Goal: Check status: Check status

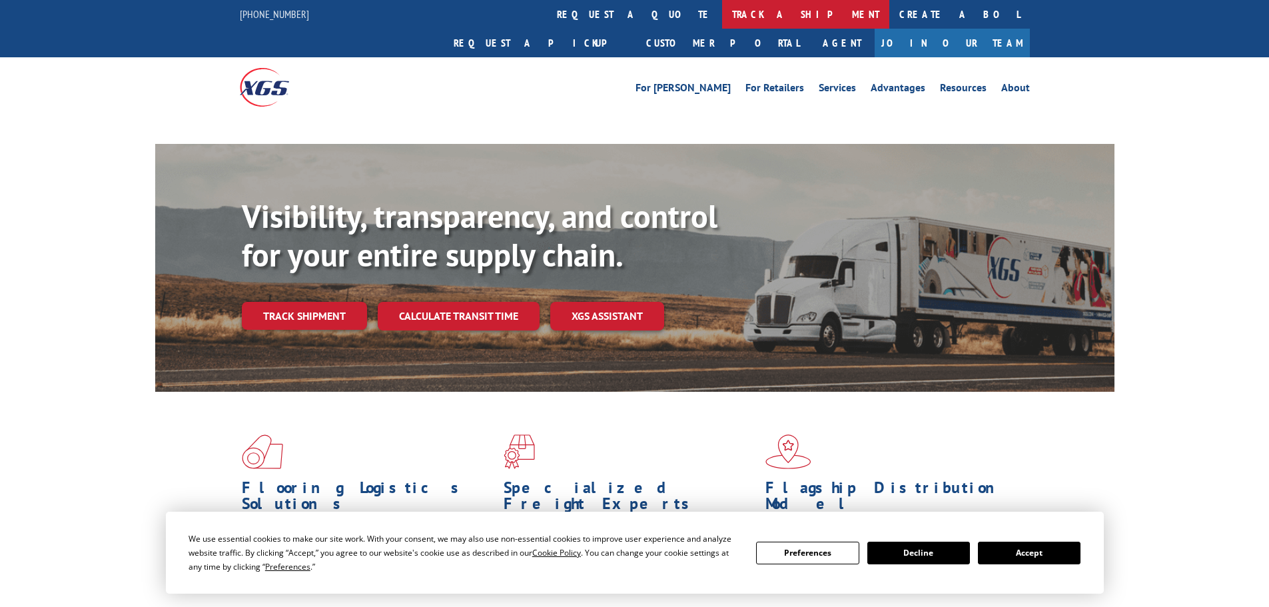
click at [722, 8] on link "track a shipment" at bounding box center [805, 14] width 167 height 29
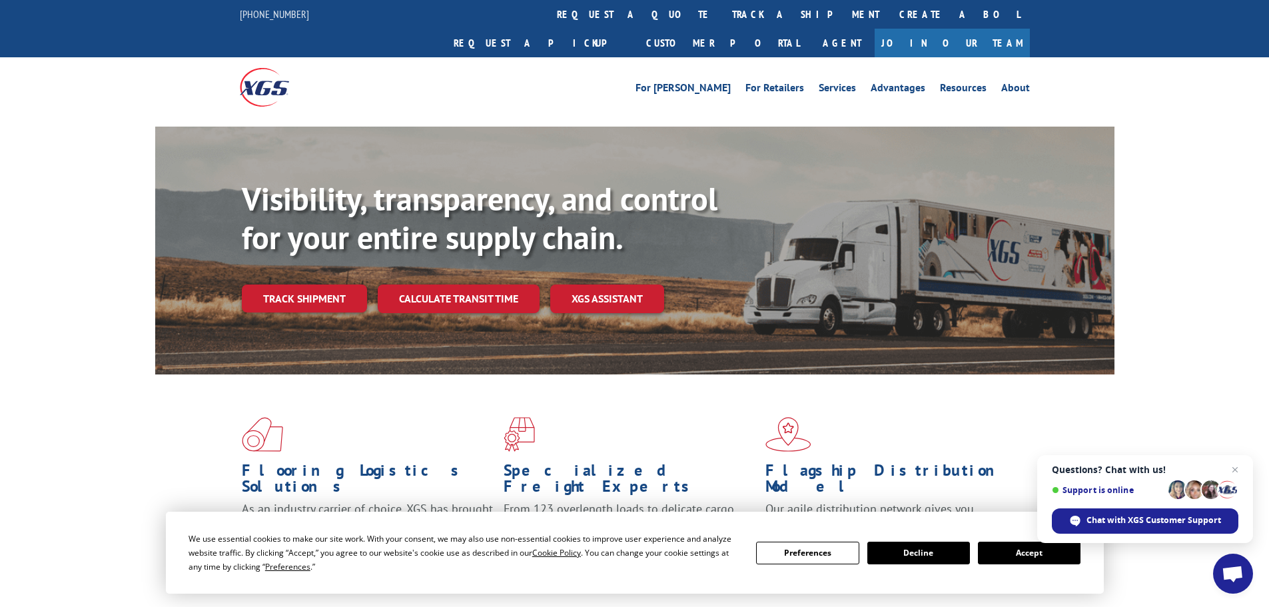
click at [1035, 556] on button "Accept" at bounding box center [1029, 552] width 103 height 23
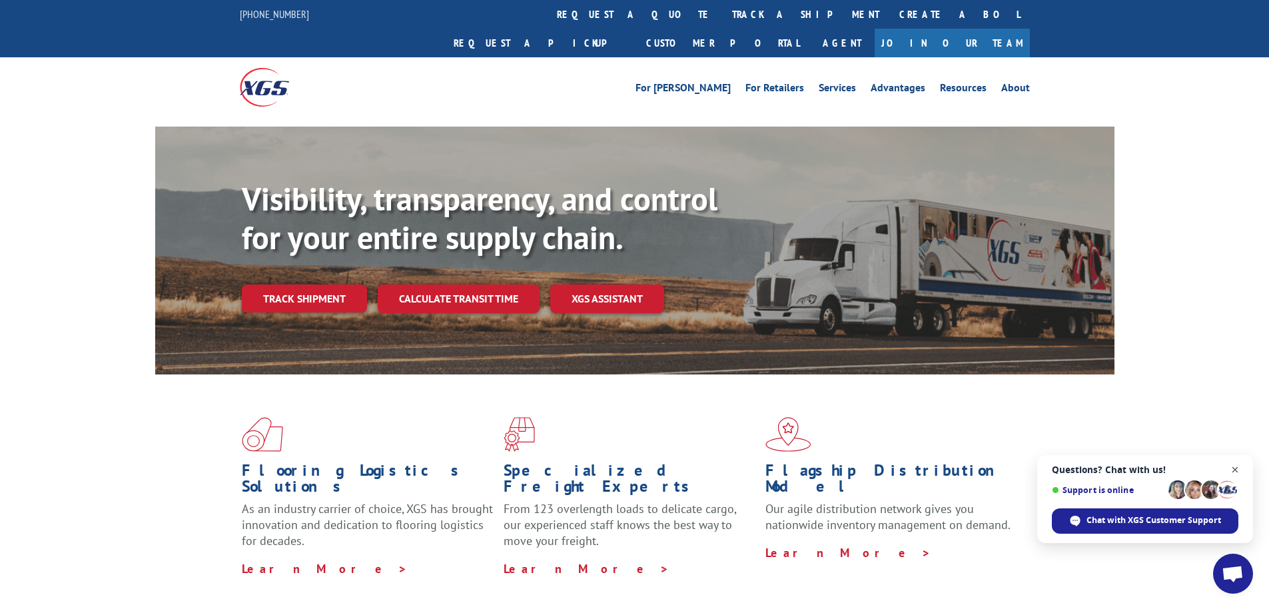
click at [1235, 473] on span "Close chat" at bounding box center [1235, 470] width 17 height 17
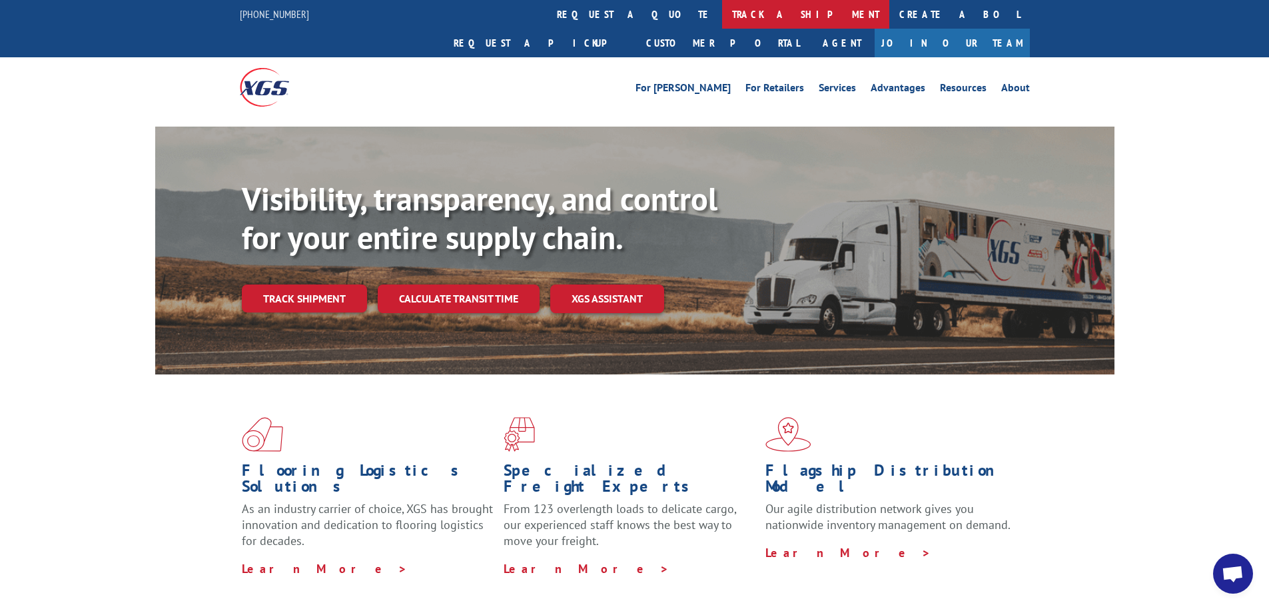
click at [722, 25] on link "track a shipment" at bounding box center [805, 14] width 167 height 29
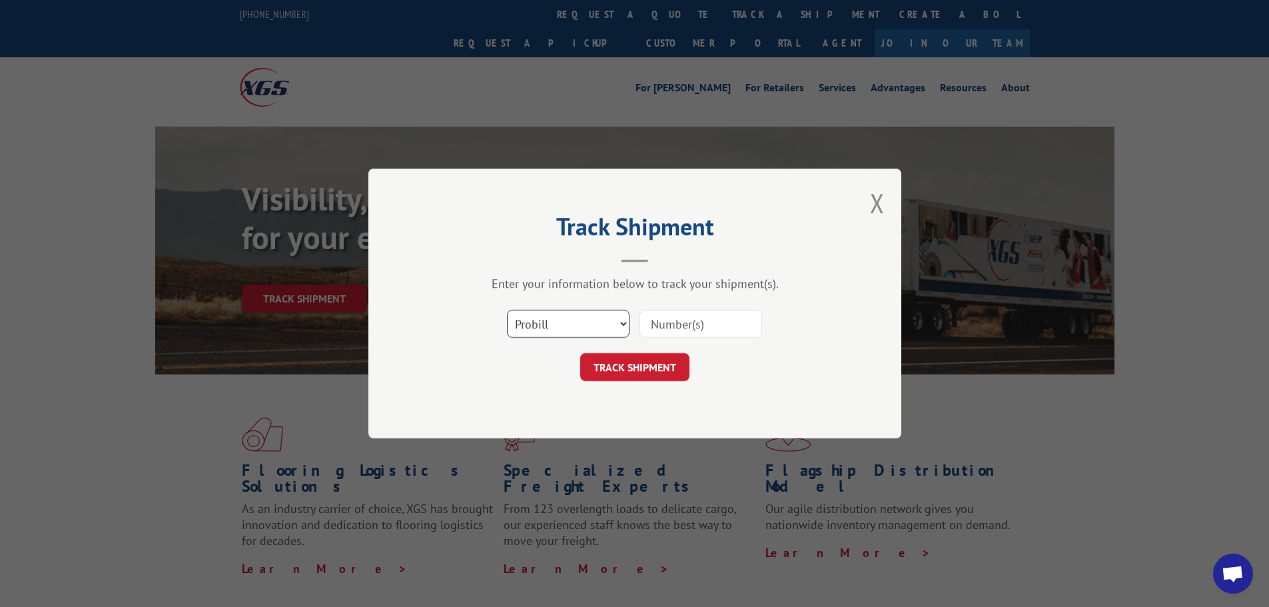
click at [592, 328] on select "Select category... Probill BOL PO" at bounding box center [568, 324] width 123 height 28
select select "bol"
click at [507, 310] on select "Select category... Probill BOL PO" at bounding box center [568, 324] width 123 height 28
click at [671, 323] on input at bounding box center [700, 324] width 123 height 28
paste input "5474760"
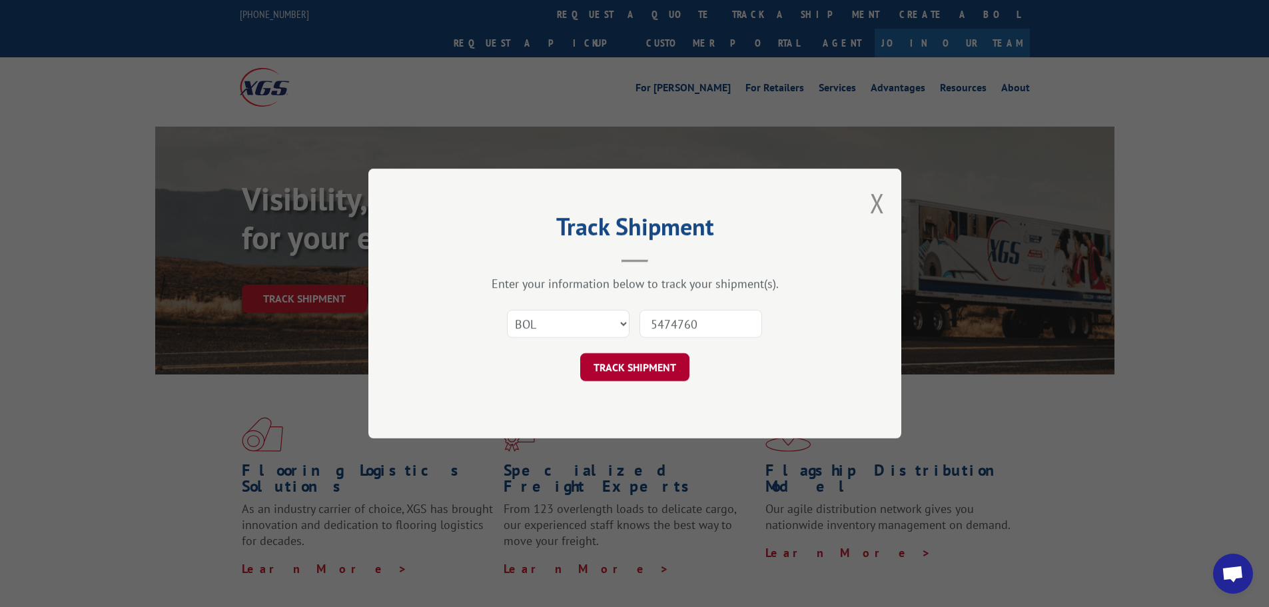
type input "5474760"
click at [653, 364] on button "TRACK SHIPMENT" at bounding box center [634, 367] width 109 height 28
